Goal: Navigation & Orientation: Find specific page/section

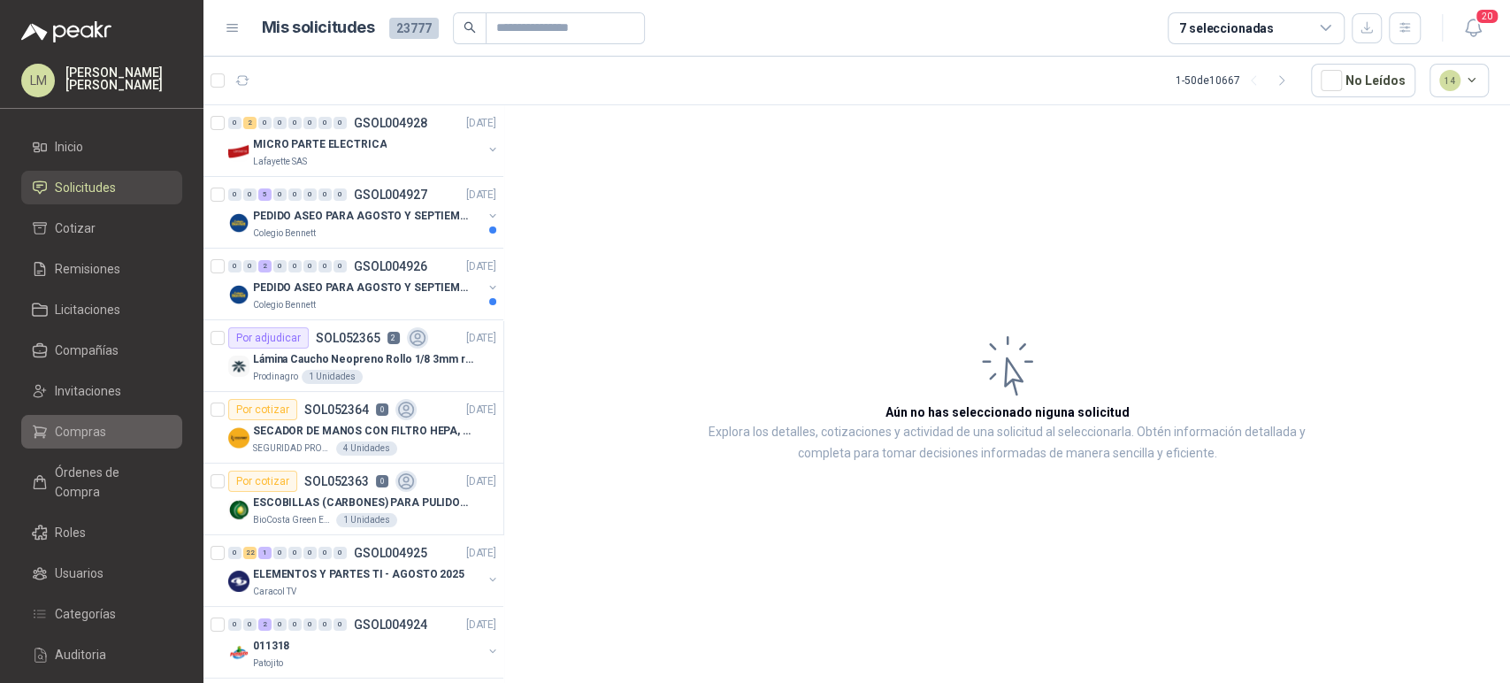
click at [80, 422] on span "Compras" at bounding box center [80, 431] width 51 height 19
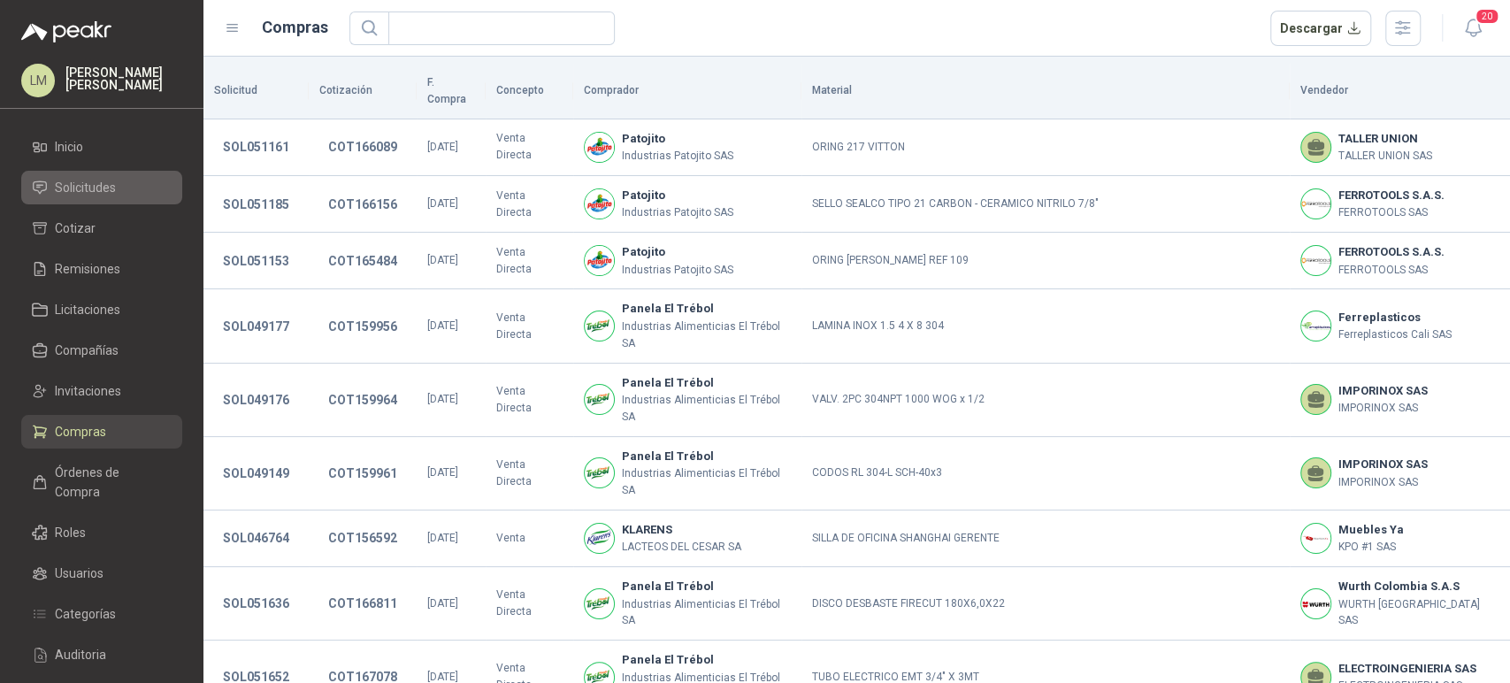
click at [108, 194] on span "Solicitudes" at bounding box center [85, 187] width 61 height 19
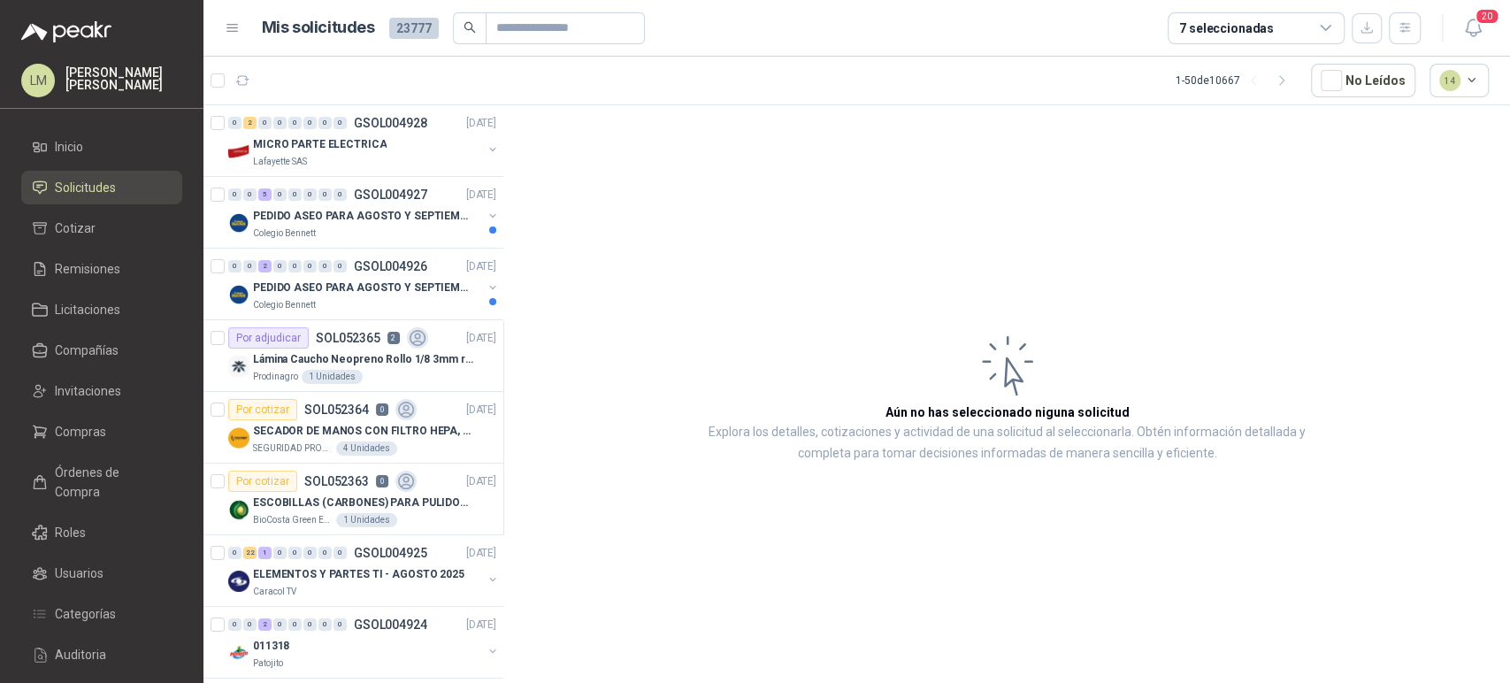
click at [75, 373] on ul "Inicio Solicitudes Cotizar Remisiones Licitaciones Compañías Invitaciones Compr…" at bounding box center [101, 445] width 203 height 630
click at [76, 391] on span "Invitaciones" at bounding box center [88, 390] width 66 height 19
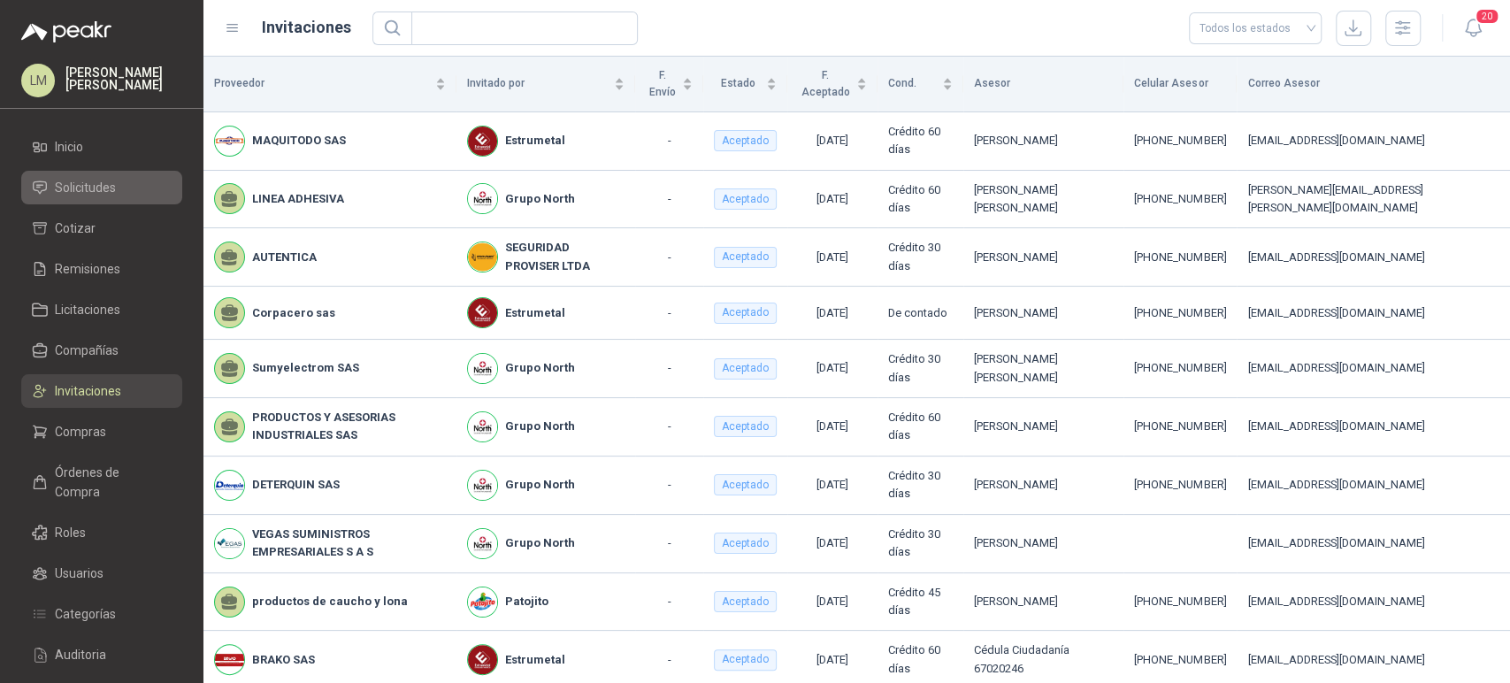
click at [101, 194] on span "Solicitudes" at bounding box center [85, 187] width 61 height 19
